Goal: Navigation & Orientation: Find specific page/section

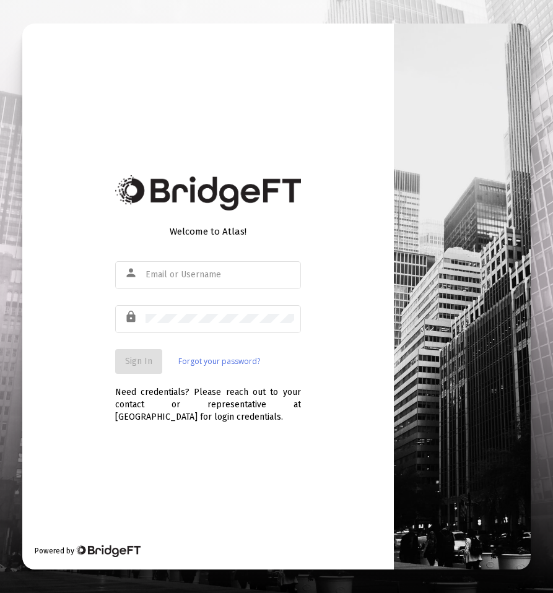
type input "[EMAIL_ADDRESS][DOMAIN_NAME]"
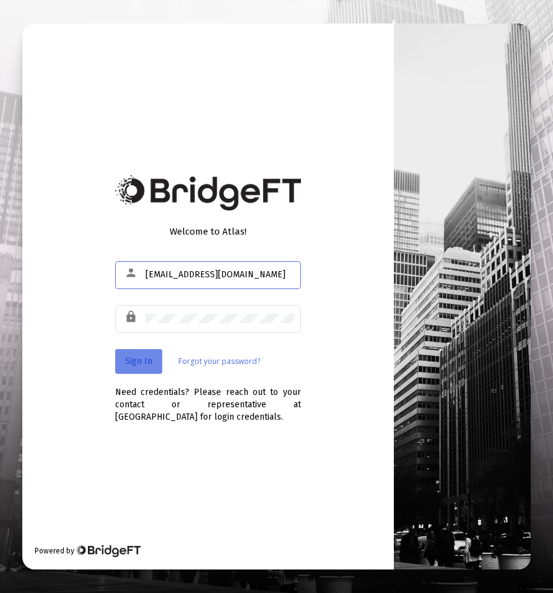
click at [131, 366] on button "Sign In" at bounding box center [138, 361] width 47 height 25
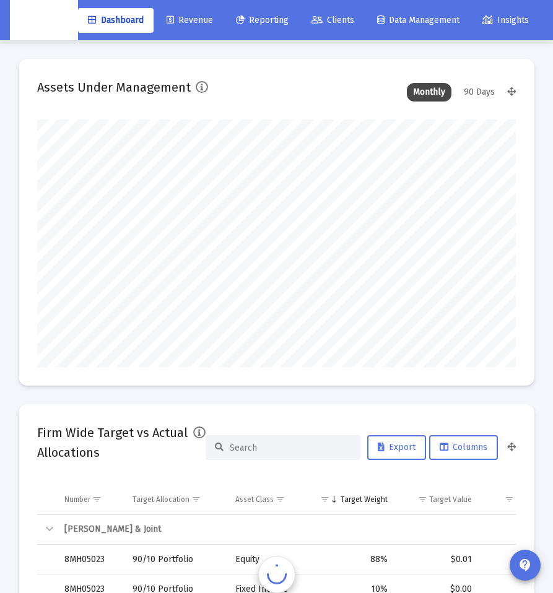
scroll to position [248, 478]
type input "[DATE]"
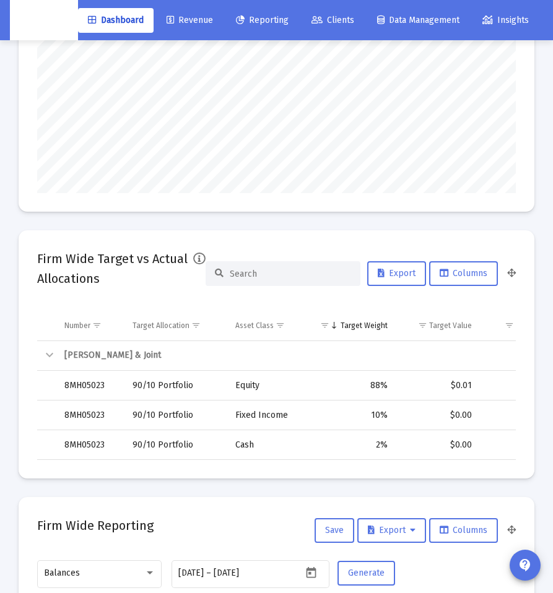
scroll to position [0, 0]
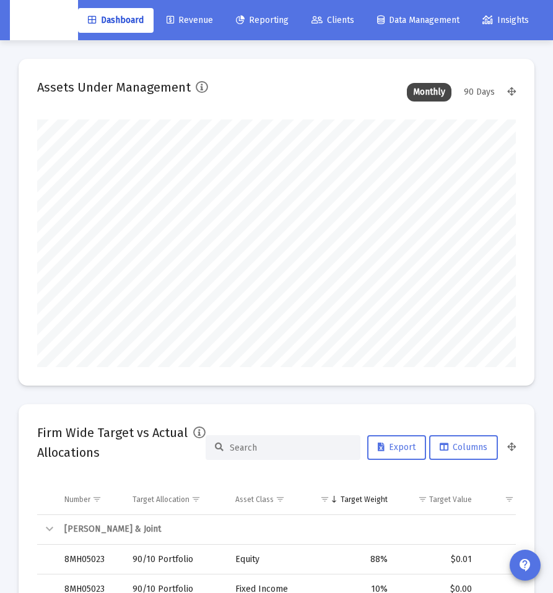
click at [350, 21] on span "Clients" at bounding box center [332, 20] width 43 height 11
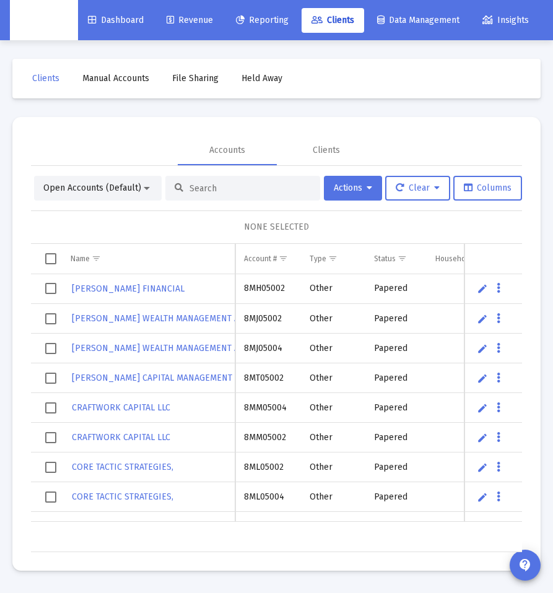
click at [138, 140] on div "Accounts Clients" at bounding box center [276, 151] width 491 height 30
